Goal: Task Accomplishment & Management: Manage account settings

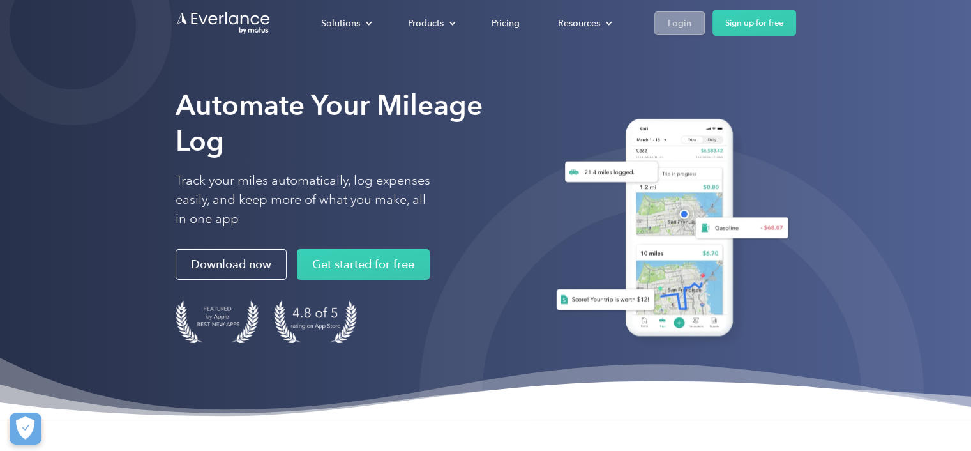
click at [671, 19] on div "Login" at bounding box center [680, 23] width 24 height 16
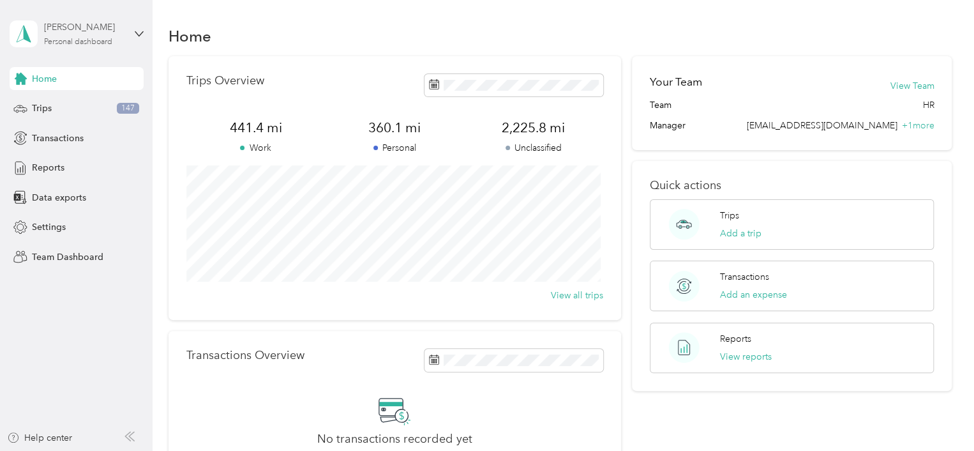
click at [90, 44] on div "Personal dashboard" at bounding box center [78, 42] width 68 height 8
click at [96, 107] on div "Team dashboard" at bounding box center [144, 105] width 251 height 22
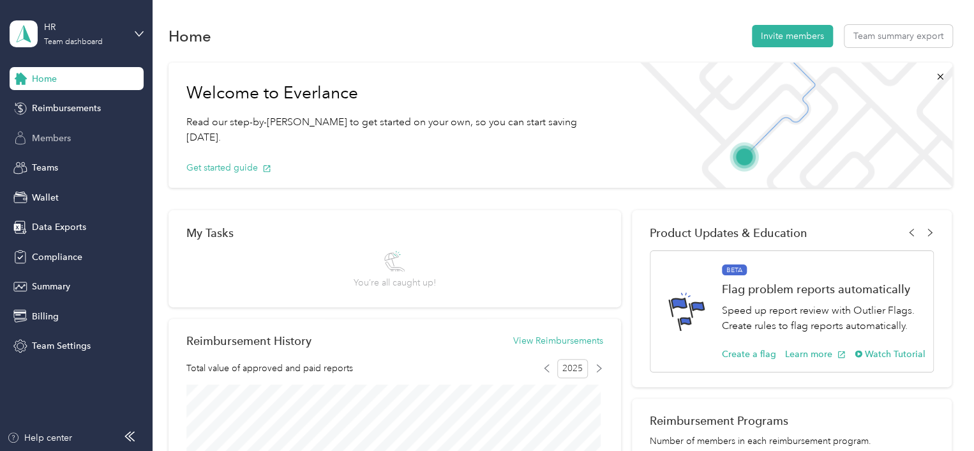
click at [64, 129] on div "Members" at bounding box center [77, 137] width 134 height 23
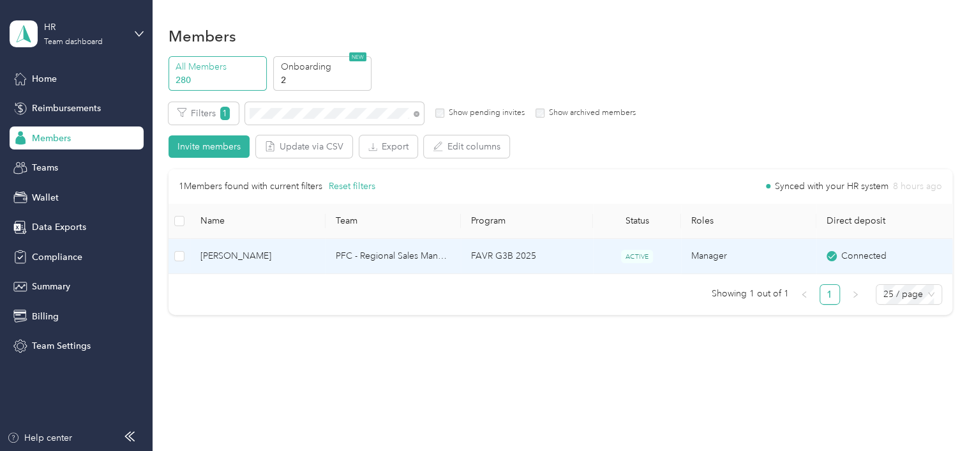
click at [216, 254] on span "Angela Robuck" at bounding box center [257, 256] width 115 height 14
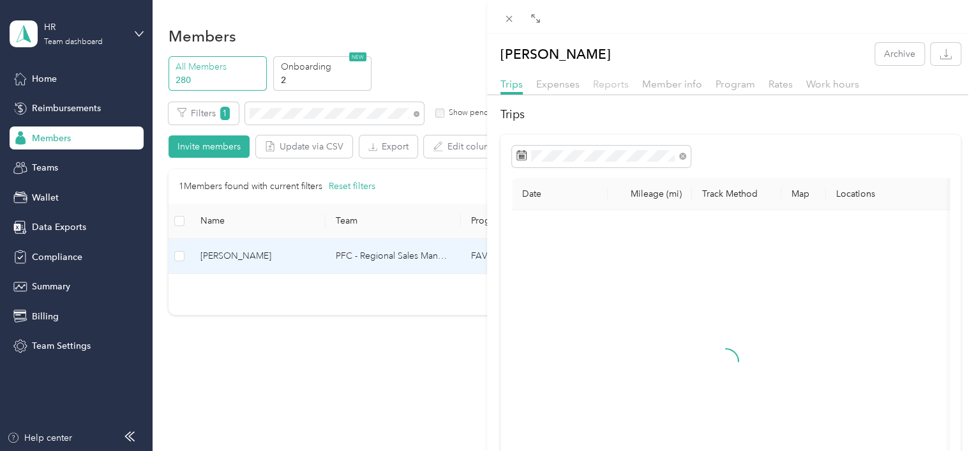
click at [600, 81] on span "Reports" at bounding box center [611, 84] width 36 height 12
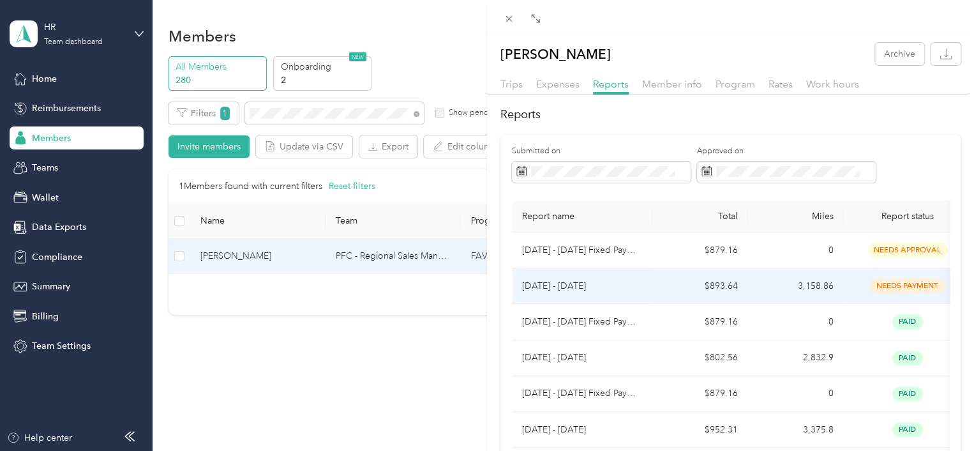
click at [557, 283] on p "Aug 1 - 31, 2025" at bounding box center [582, 286] width 120 height 14
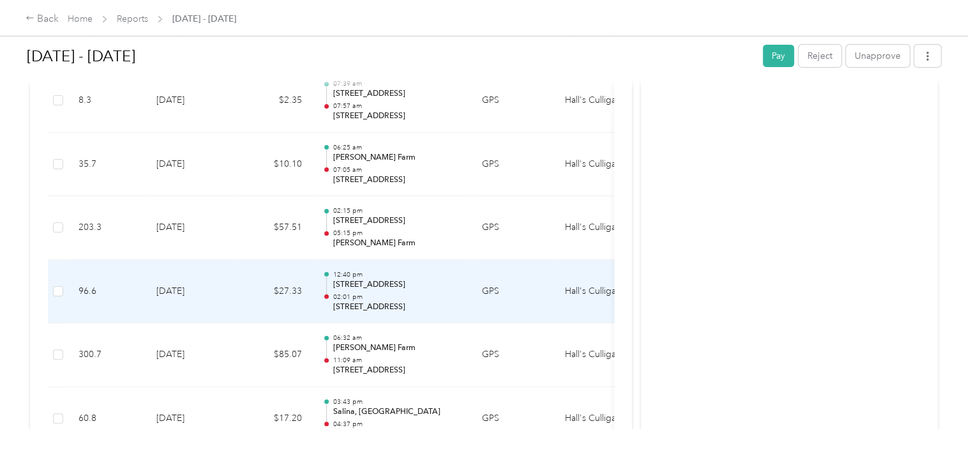
scroll to position [2170, 0]
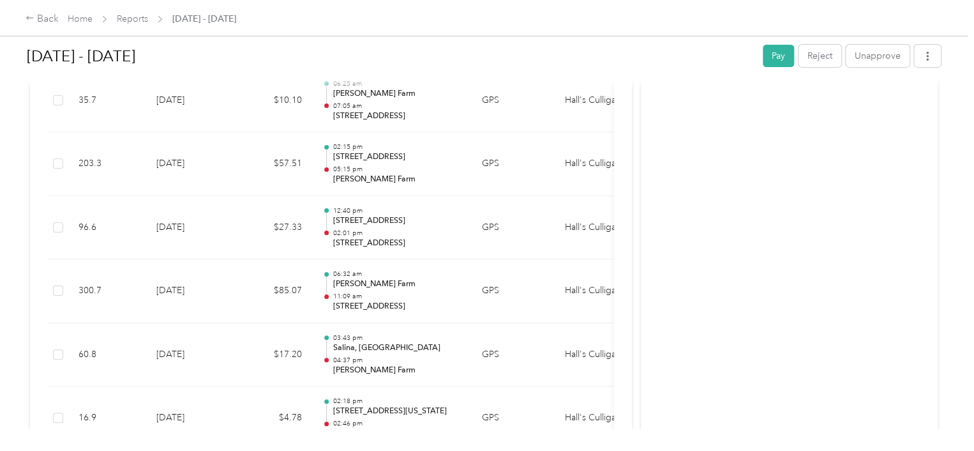
click at [691, 46] on h1 "Aug 1 - 31, 2025" at bounding box center [390, 56] width 727 height 31
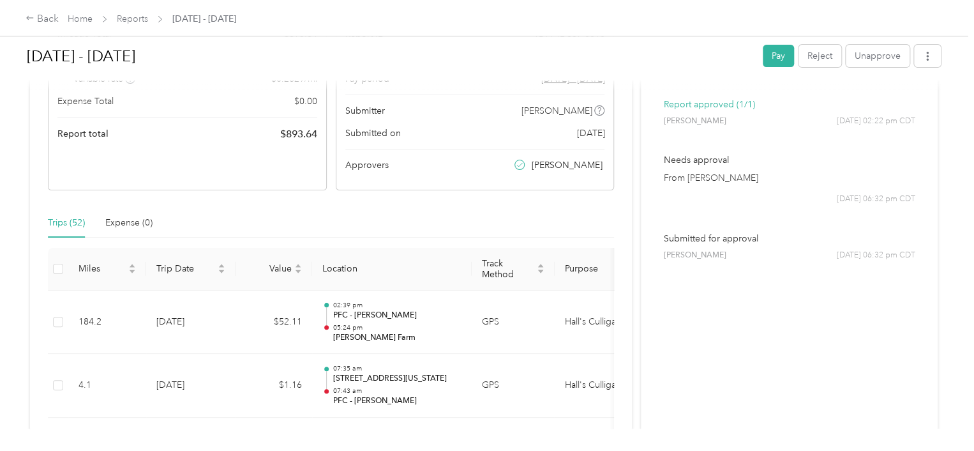
scroll to position [0, 0]
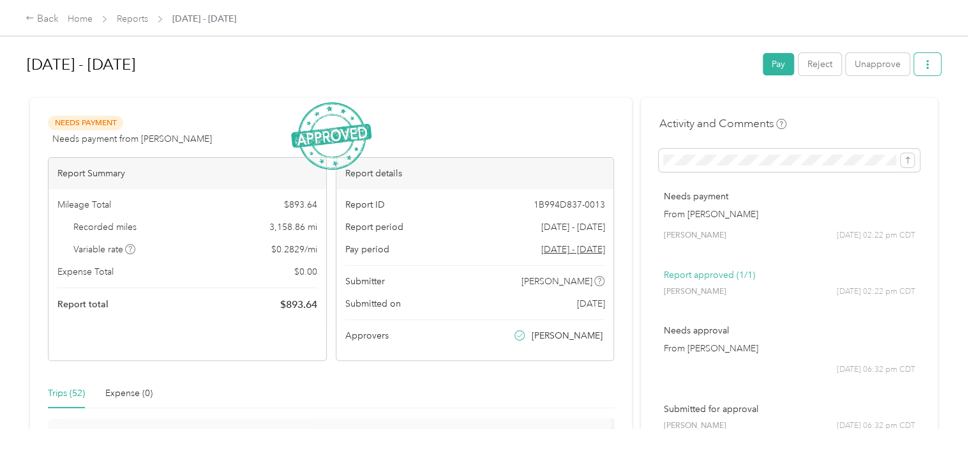
click at [934, 56] on button "button" at bounding box center [927, 64] width 27 height 22
click at [897, 110] on span "Download" at bounding box center [888, 110] width 42 height 13
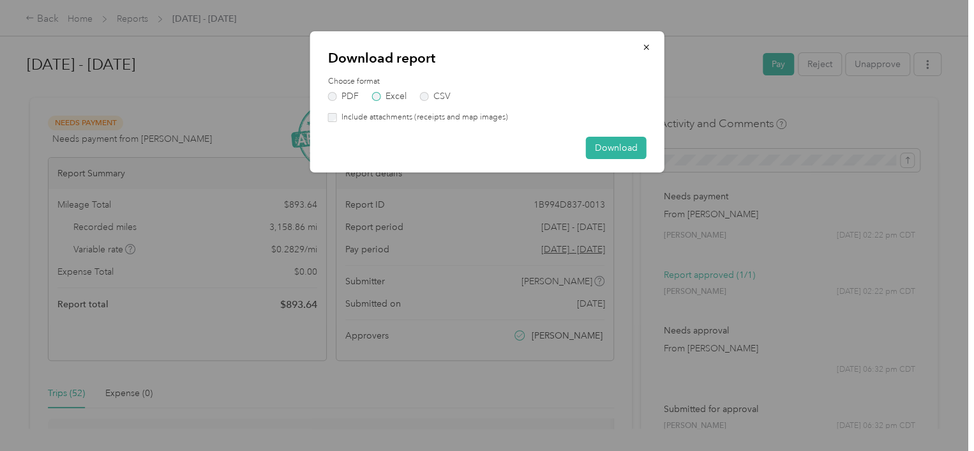
click at [380, 95] on label "Excel" at bounding box center [389, 96] width 34 height 9
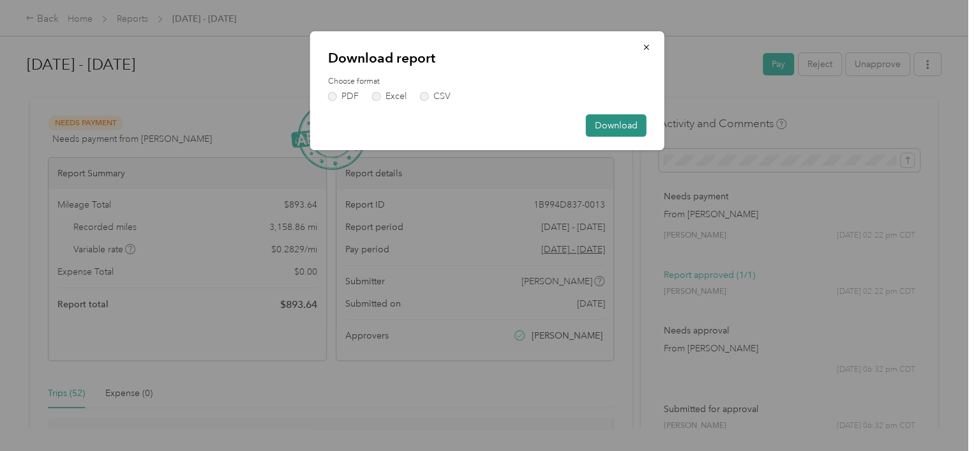
click at [612, 121] on button "Download" at bounding box center [616, 125] width 61 height 22
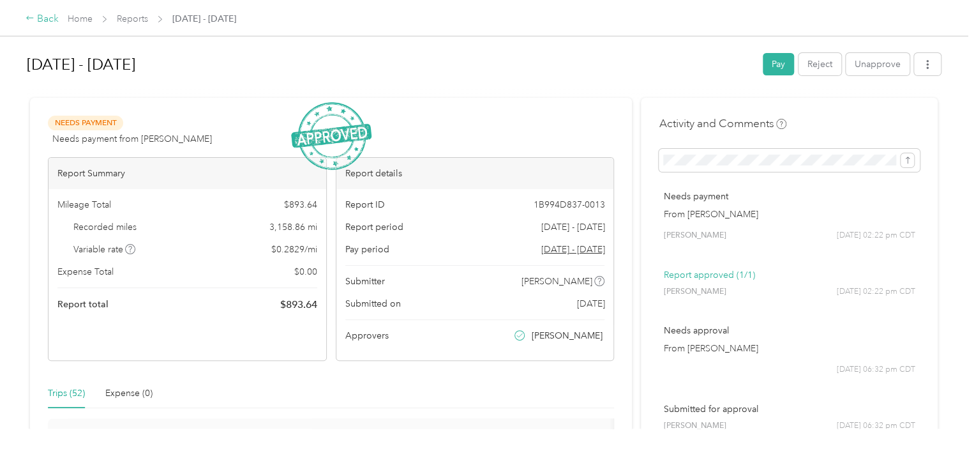
click at [36, 16] on div "Back" at bounding box center [42, 18] width 33 height 15
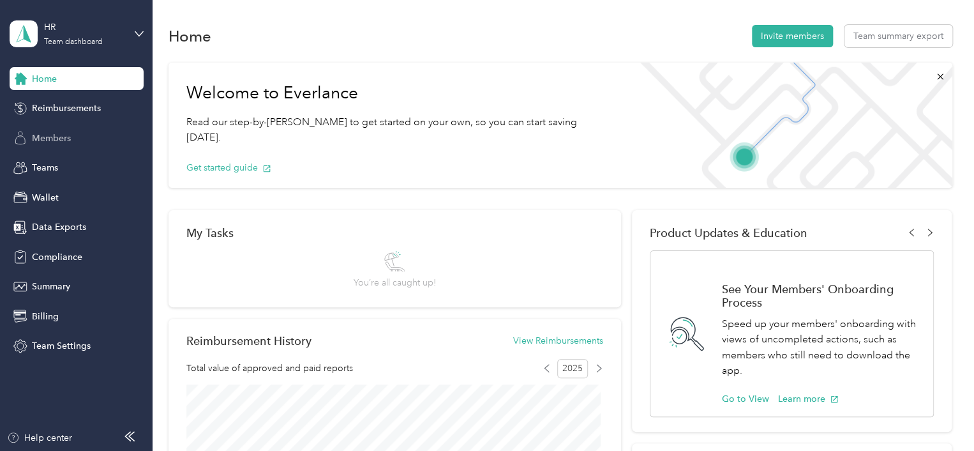
click at [61, 135] on span "Members" at bounding box center [51, 137] width 39 height 13
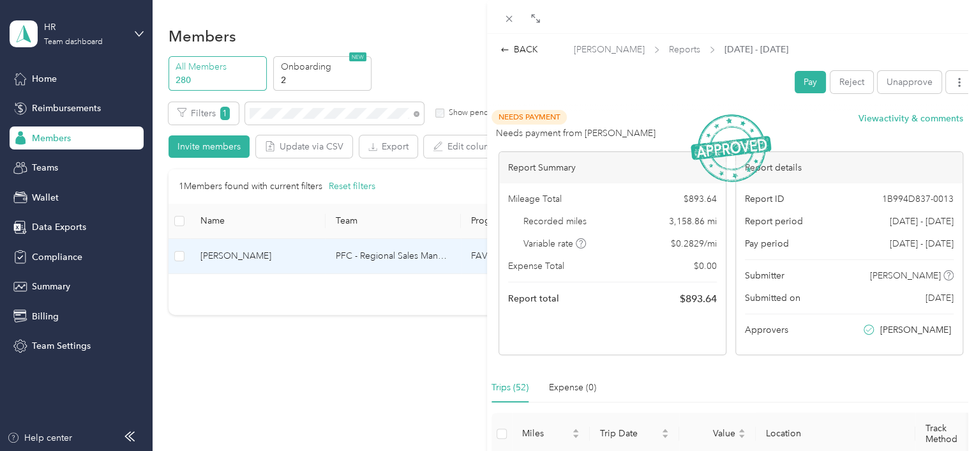
click at [310, 107] on div "BACK Angela Robuck Reports Aug 1 - 31, 2025 Pay Reject Unapprove Needs Payment …" at bounding box center [487, 225] width 974 height 451
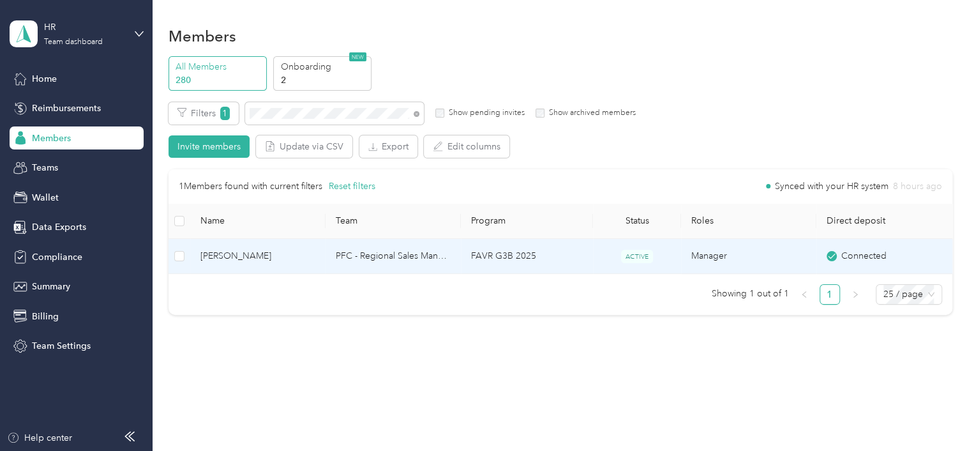
click at [245, 257] on span "Angela Robuck" at bounding box center [257, 256] width 115 height 14
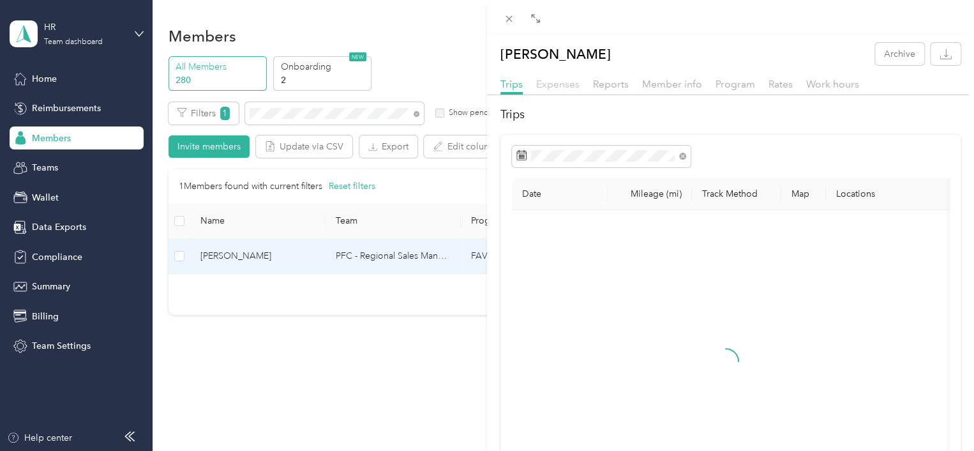
click at [556, 82] on span "Expenses" at bounding box center [557, 84] width 43 height 12
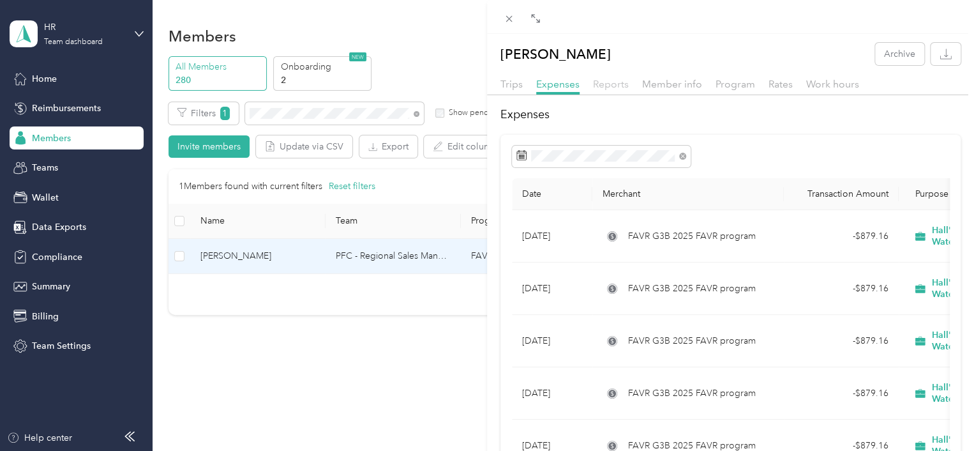
click at [607, 78] on span "Reports" at bounding box center [611, 84] width 36 height 12
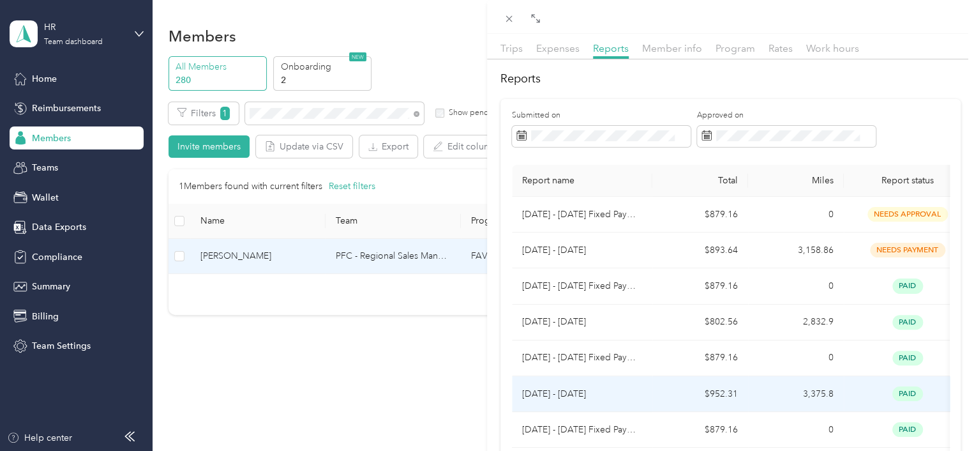
scroll to position [64, 0]
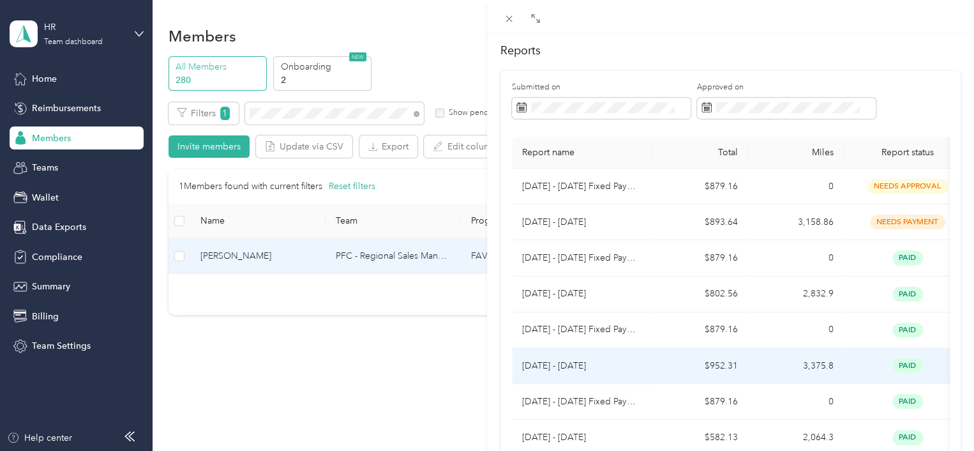
click at [569, 364] on p "Jun 1 - 30, 2025" at bounding box center [582, 366] width 120 height 14
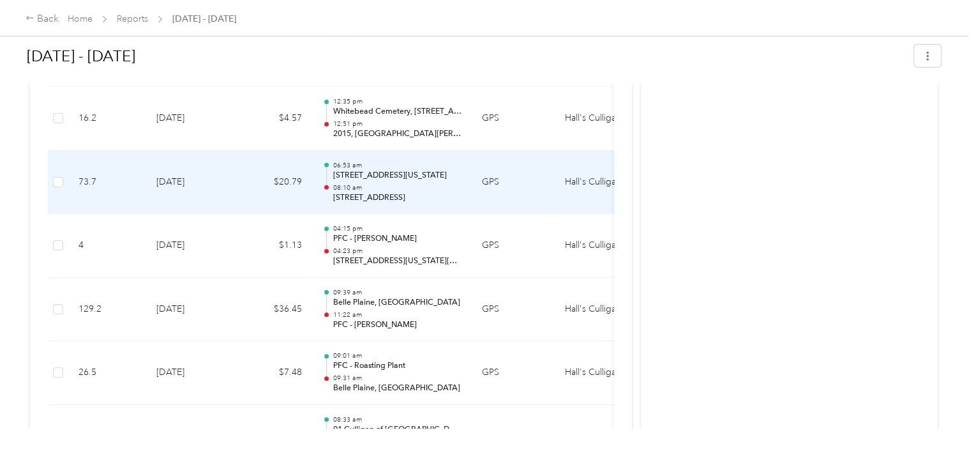
scroll to position [4276, 0]
